Goal: Task Accomplishment & Management: Manage account settings

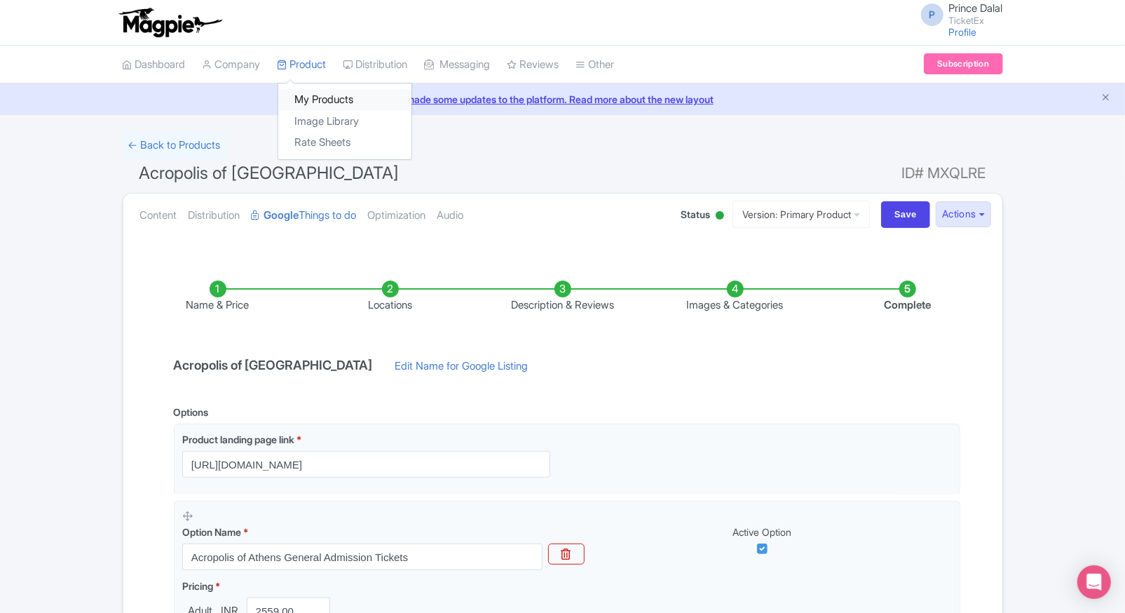
click at [308, 93] on link "My Products" at bounding box center [344, 100] width 133 height 22
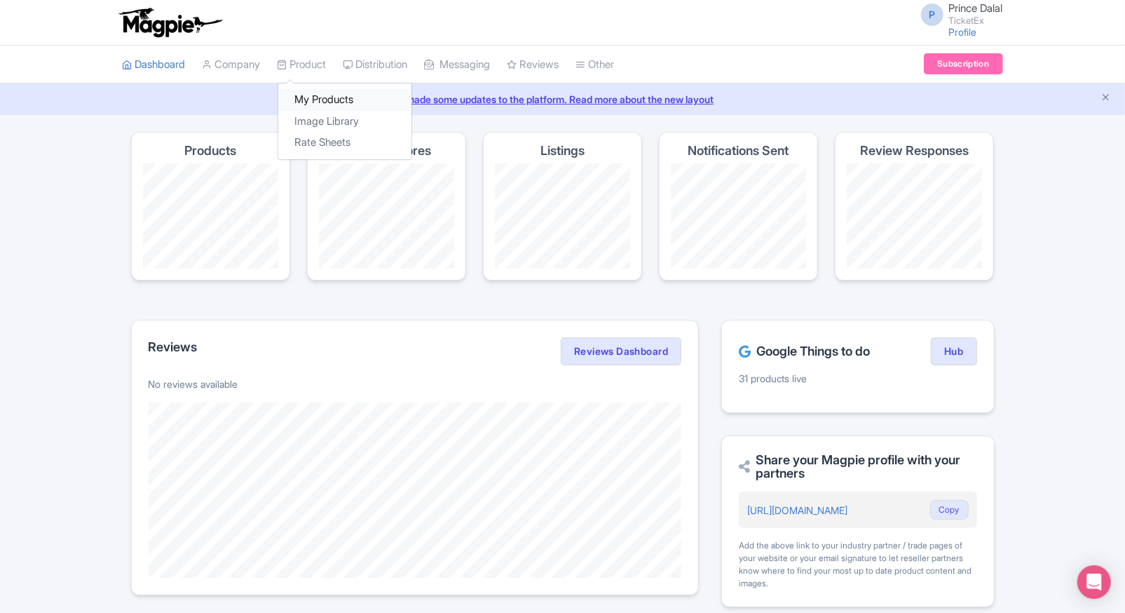
click at [323, 97] on link "My Products" at bounding box center [344, 100] width 133 height 22
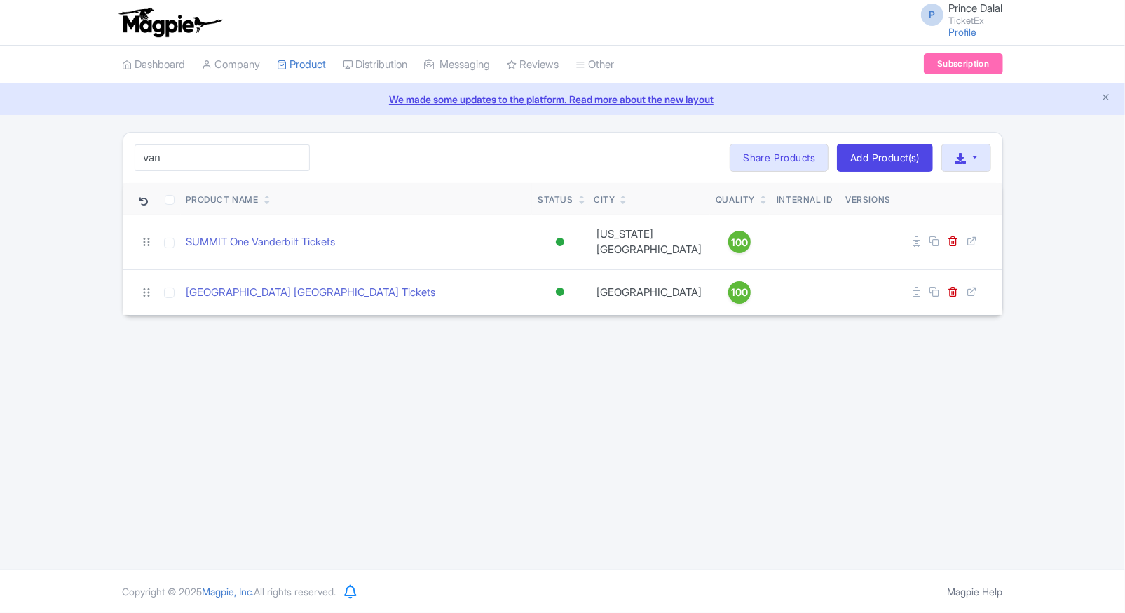
type input "van"
click at [198, 362] on div "P Prince Dalal TicketEx Profile Users Settings Sign out Dashboard Company Produ…" at bounding box center [562, 284] width 1125 height 569
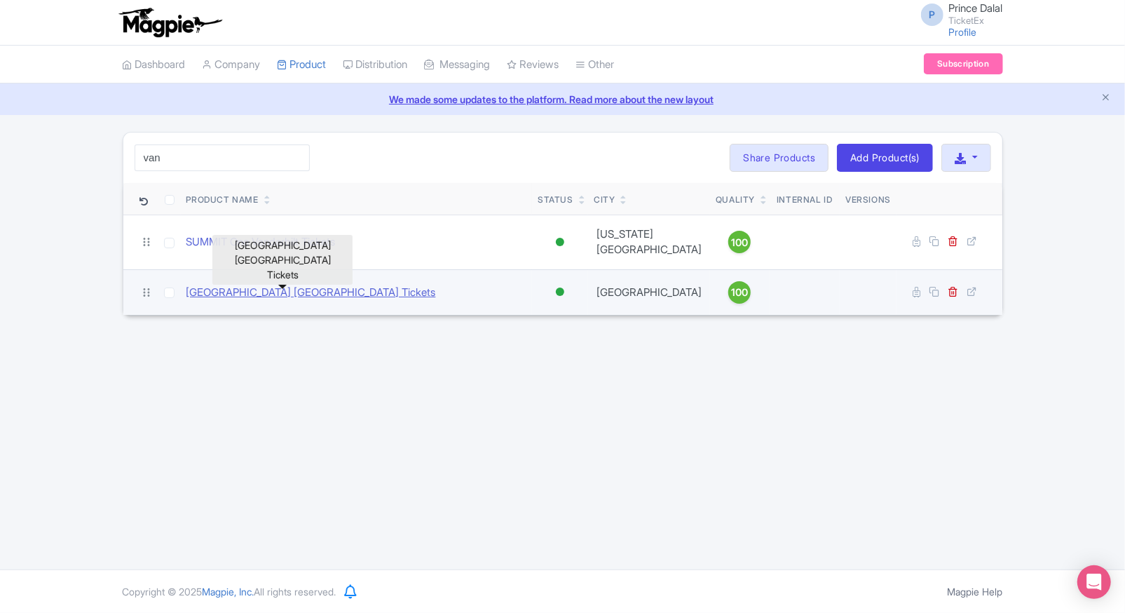
click at [306, 285] on link "Van Gogh Museum Amsterdam Tickets" at bounding box center [312, 293] width 250 height 16
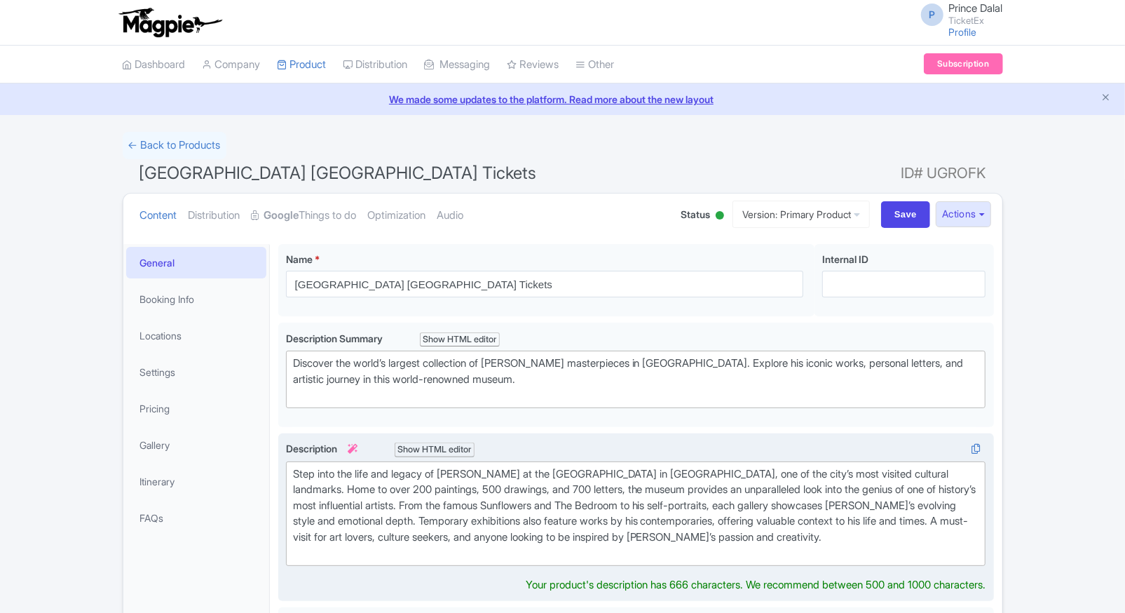
type trix-editor "<div>Step into the life and legacy of Vincent van Gogh at the Van Gogh Museum i…"
click at [386, 528] on div "Step into the life and legacy of [PERSON_NAME] at the [GEOGRAPHIC_DATA] in [GEO…" at bounding box center [636, 513] width 687 height 95
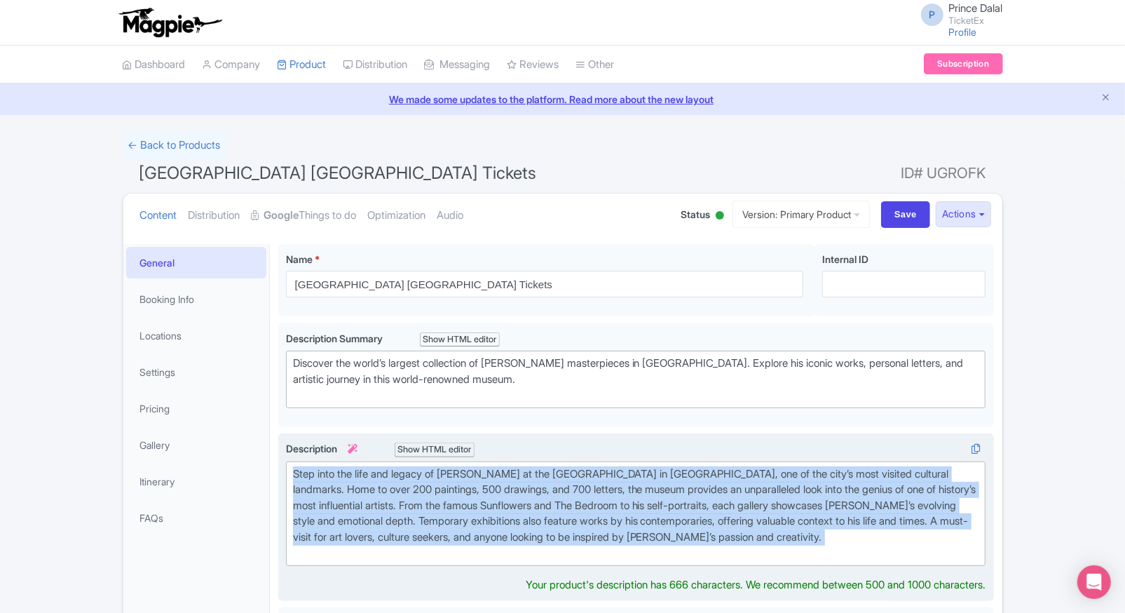
copy div "Step into the life and legacy of [PERSON_NAME] at the [GEOGRAPHIC_DATA] in [GEO…"
